Goal: Navigation & Orientation: Find specific page/section

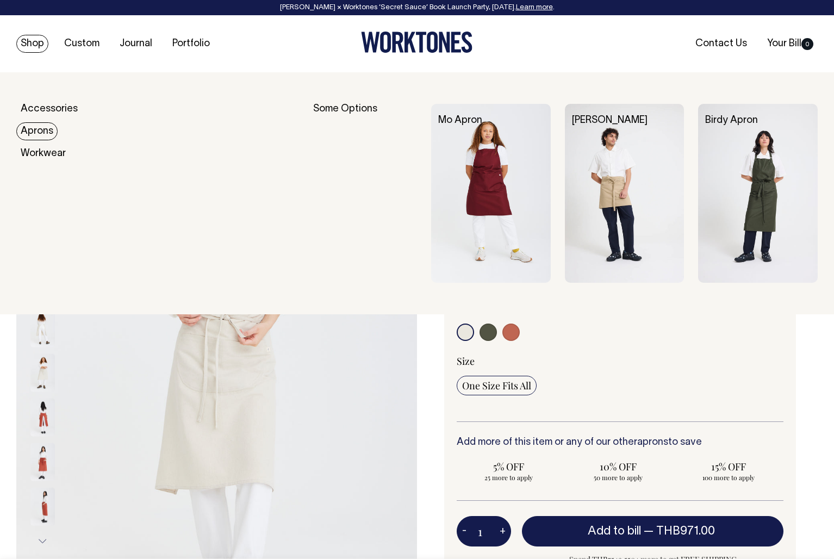
click at [36, 130] on link "Aprons" at bounding box center [36, 131] width 41 height 18
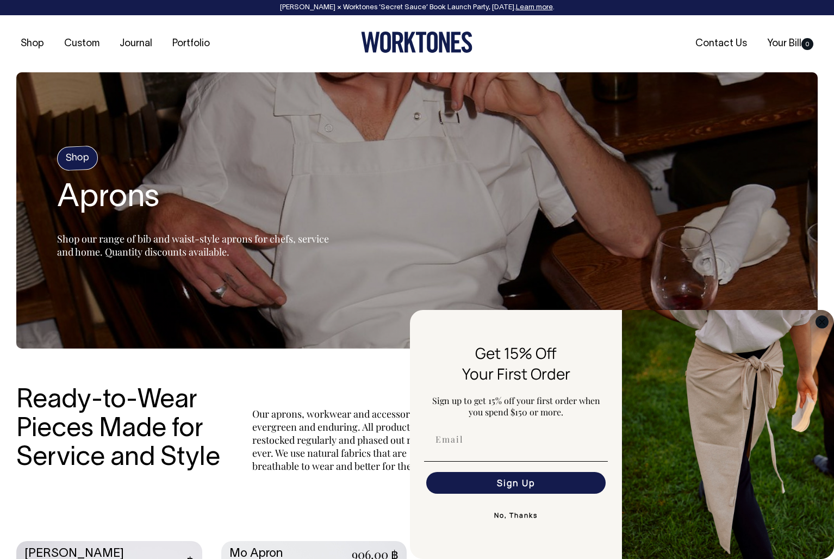
click at [819, 321] on circle "Close dialog" at bounding box center [822, 321] width 12 height 12
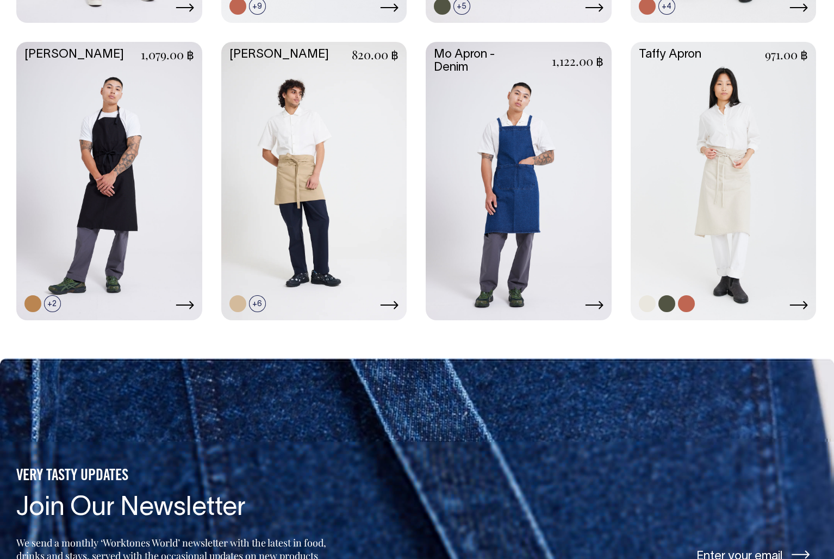
scroll to position [797, 0]
click at [723, 199] on link at bounding box center [723, 180] width 186 height 276
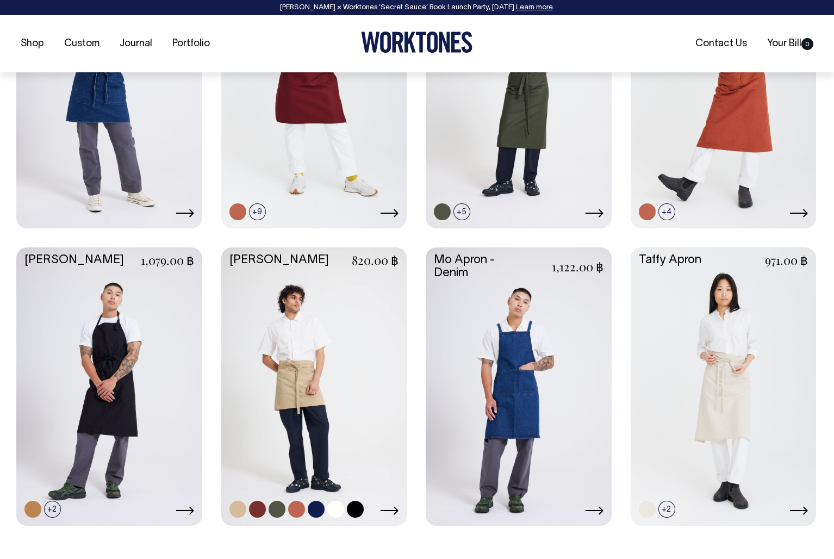
scroll to position [592, 0]
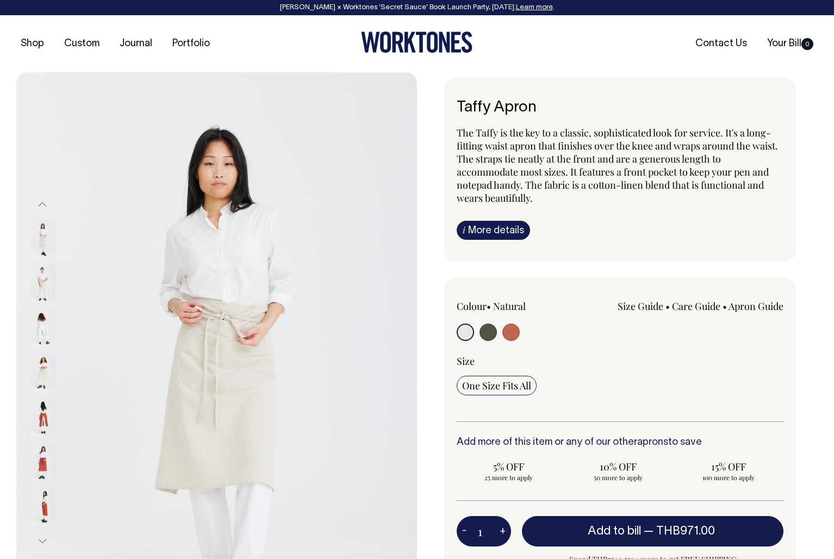
click at [45, 284] on img at bounding box center [42, 283] width 24 height 38
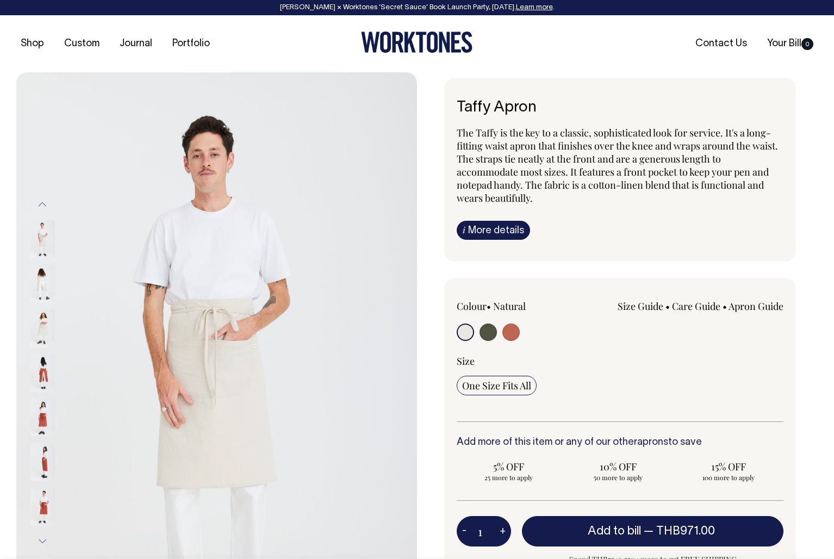
click at [41, 333] on img at bounding box center [42, 328] width 24 height 38
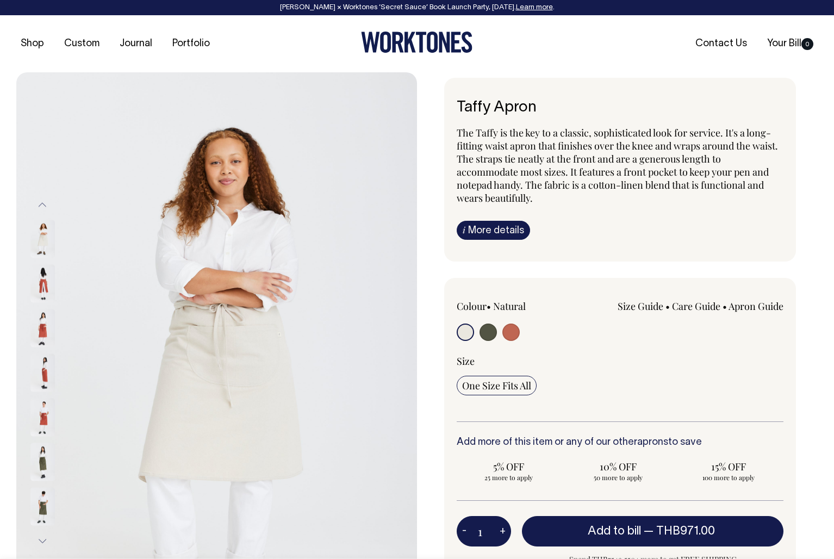
click at [38, 283] on img at bounding box center [42, 284] width 24 height 38
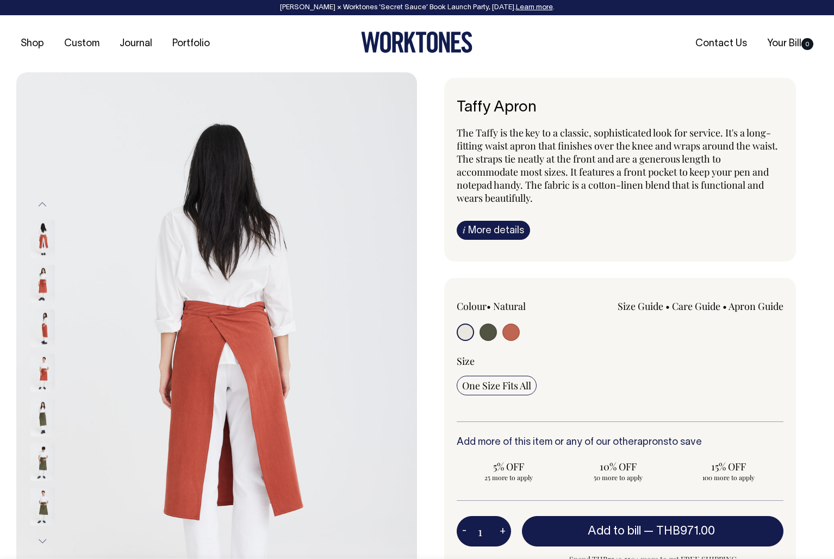
click at [43, 326] on img at bounding box center [42, 328] width 24 height 38
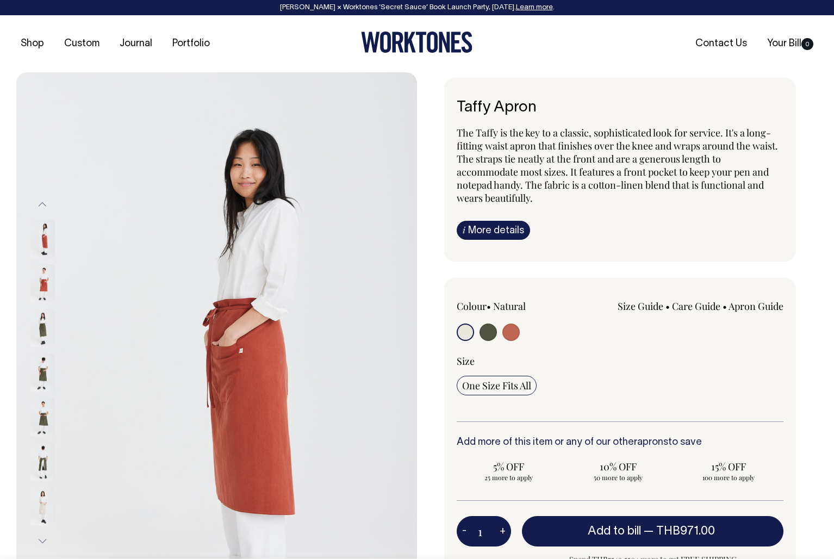
click at [45, 322] on img at bounding box center [42, 328] width 24 height 38
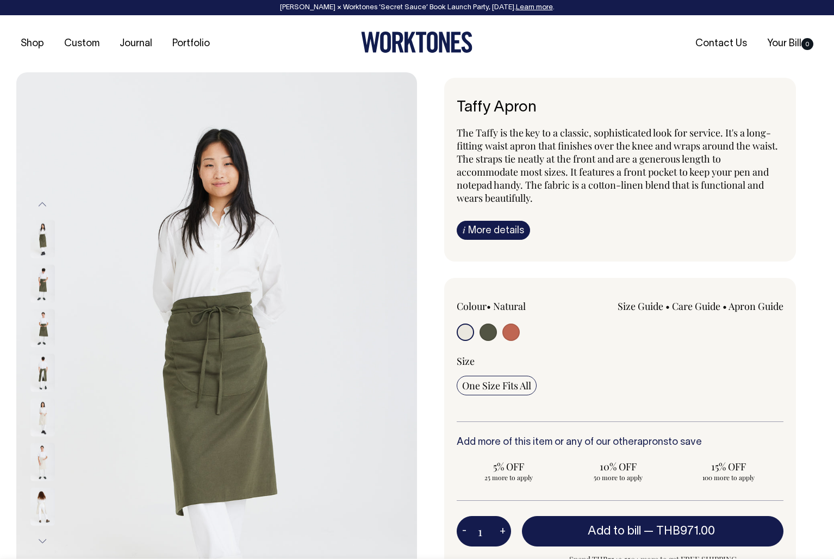
click at [43, 321] on img at bounding box center [42, 328] width 24 height 38
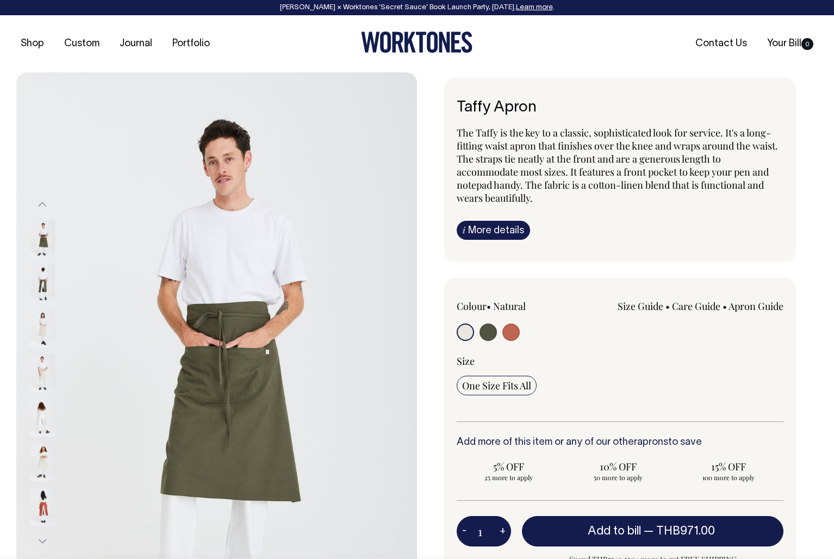
drag, startPoint x: 43, startPoint y: 364, endPoint x: 42, endPoint y: 354, distance: 9.8
click at [43, 363] on img at bounding box center [42, 372] width 24 height 38
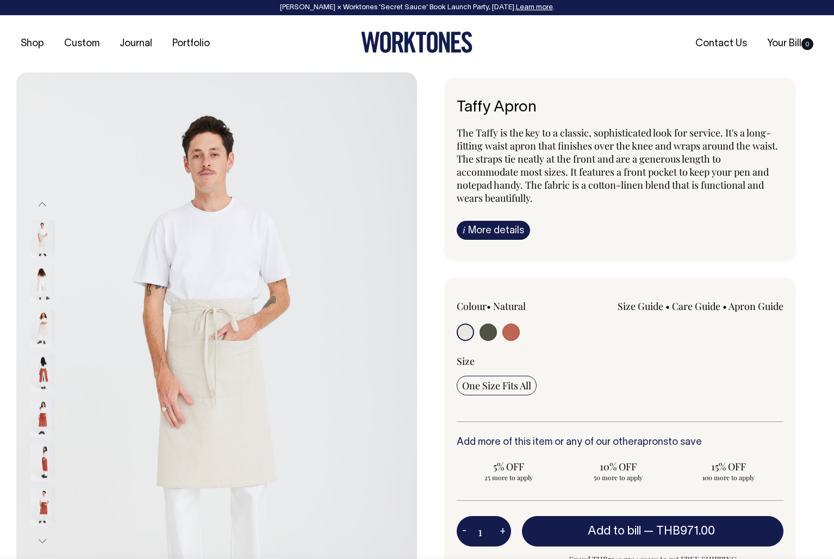
click at [39, 462] on img at bounding box center [42, 461] width 24 height 38
click at [510, 332] on input "radio" at bounding box center [510, 331] width 17 height 17
radio input "true"
select select "Rust"
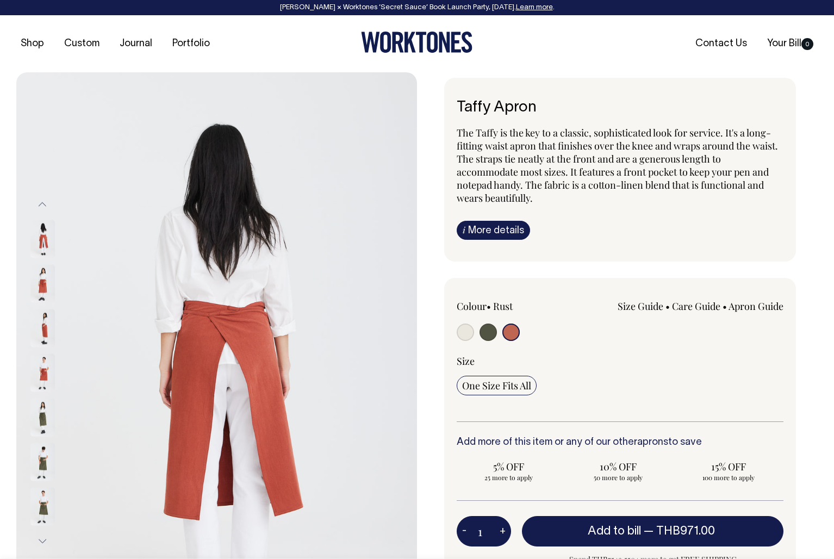
click at [42, 284] on img at bounding box center [42, 283] width 24 height 38
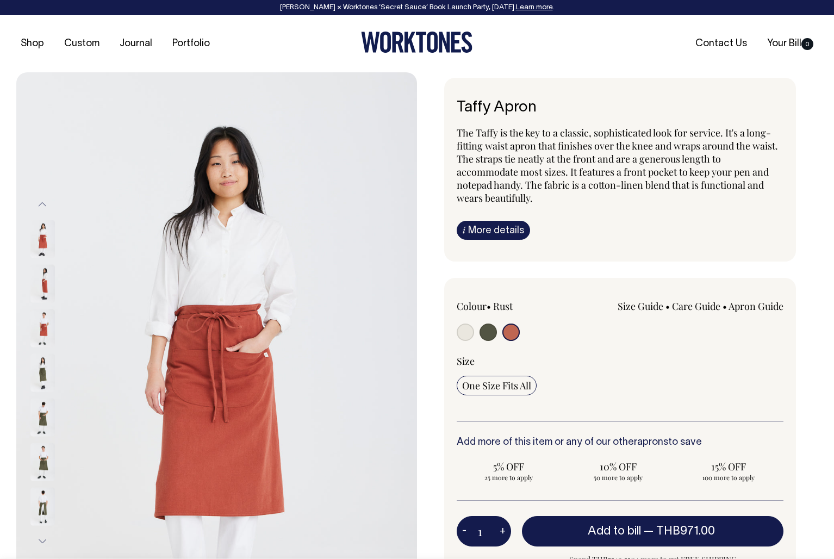
click at [46, 330] on img at bounding box center [42, 328] width 24 height 38
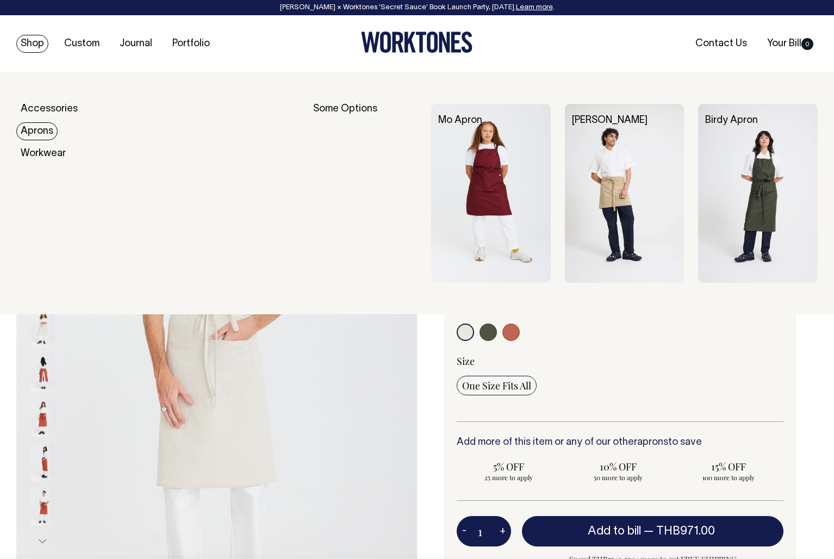
click at [37, 133] on link "Aprons" at bounding box center [36, 131] width 41 height 18
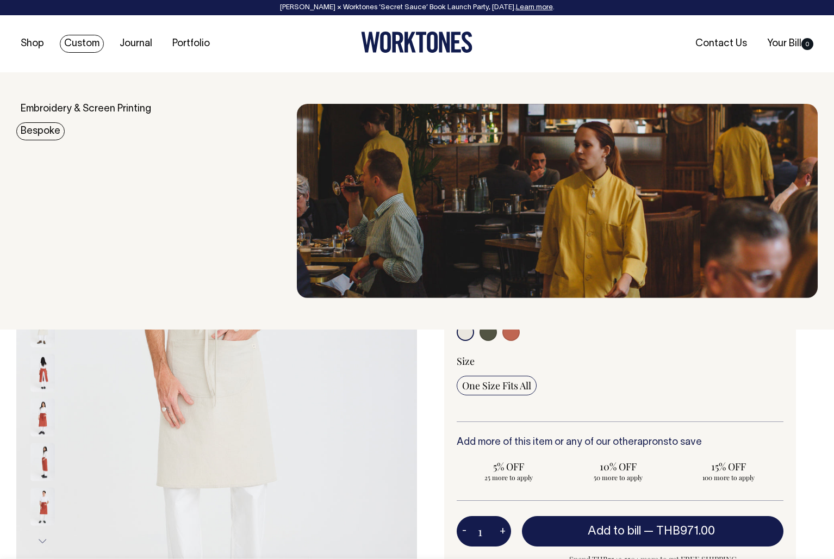
click at [51, 130] on link "Bespoke" at bounding box center [40, 131] width 48 height 18
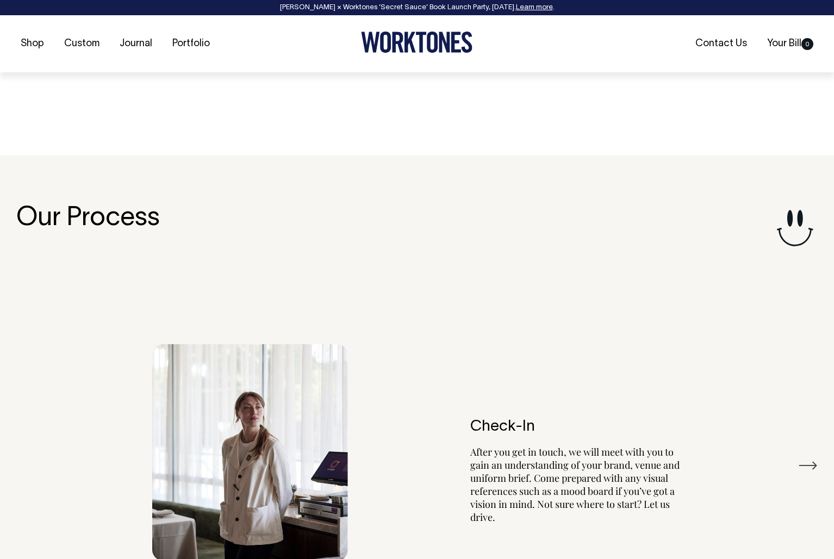
scroll to position [1846, 0]
